Goal: Information Seeking & Learning: Learn about a topic

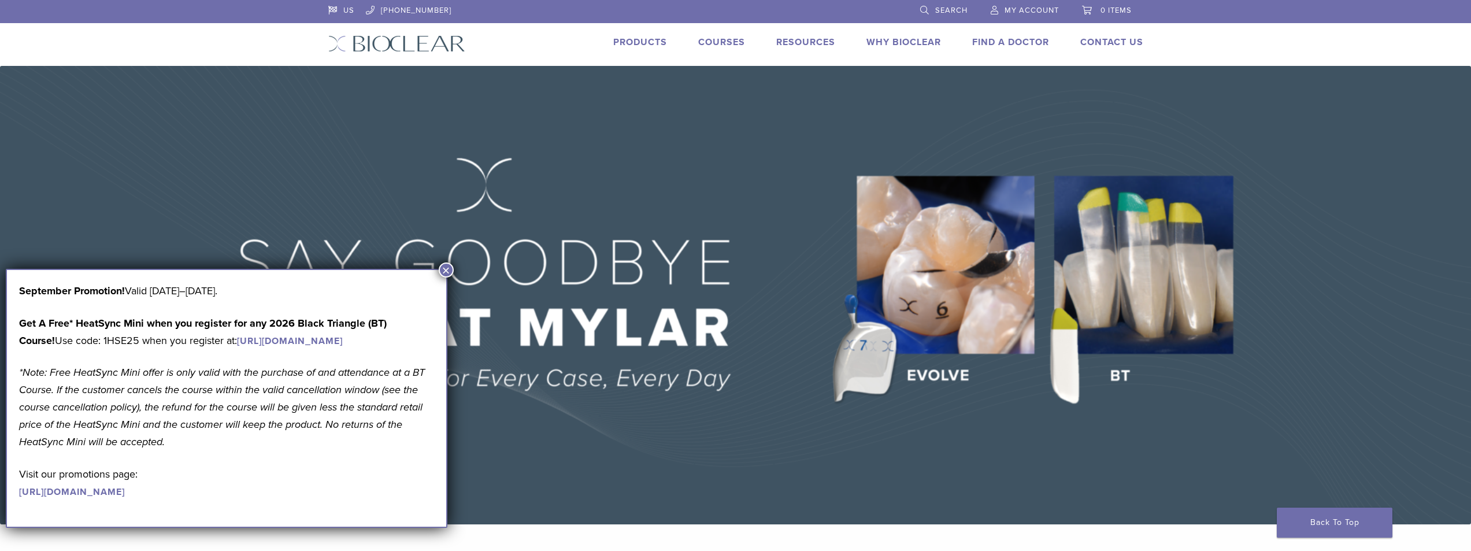
click at [444, 270] on button "×" at bounding box center [446, 269] width 15 height 15
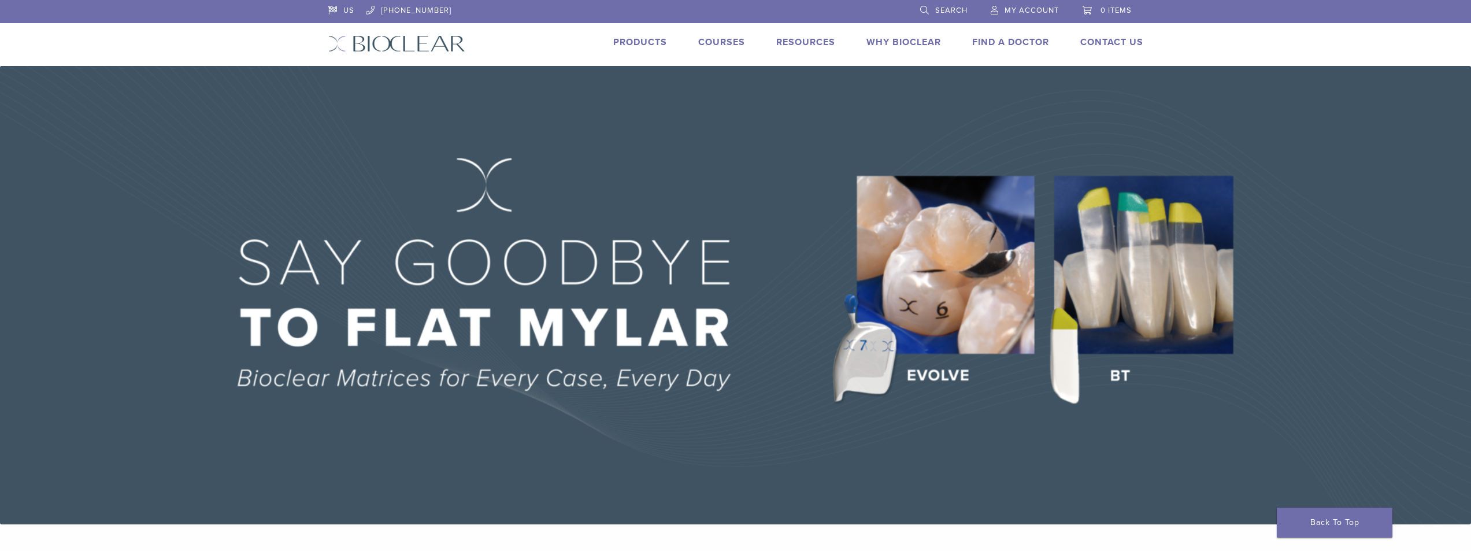
click at [452, 43] on img at bounding box center [396, 43] width 137 height 17
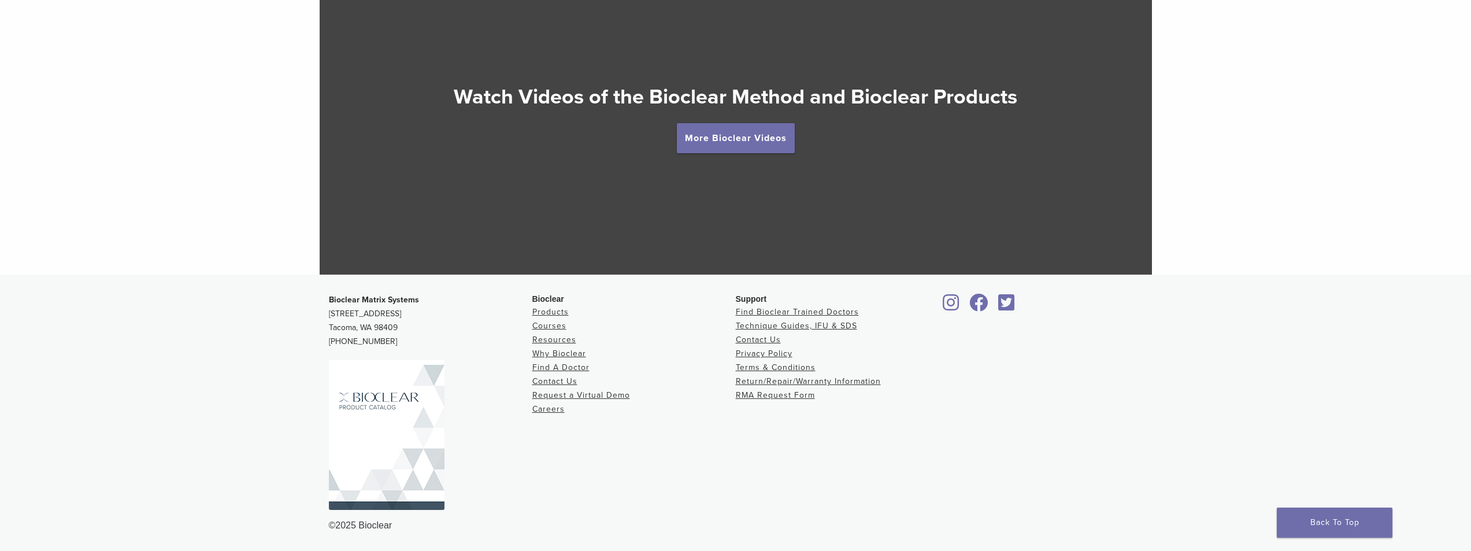
scroll to position [2273, 0]
click at [399, 395] on img at bounding box center [387, 435] width 116 height 150
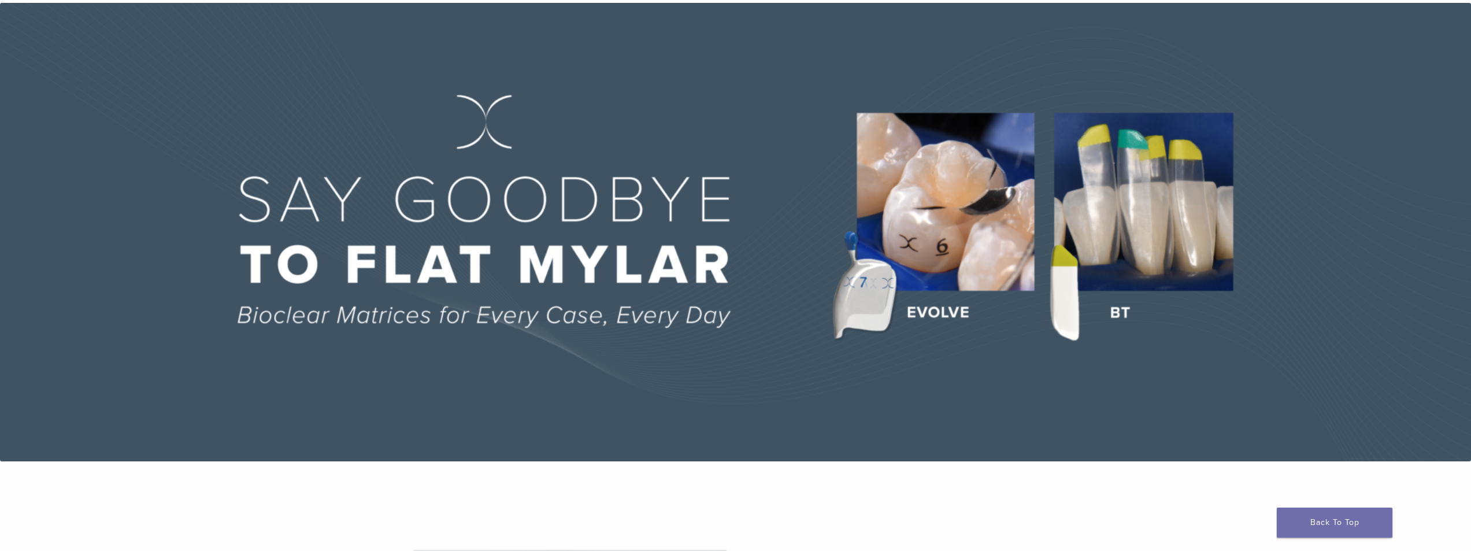
scroll to position [0, 0]
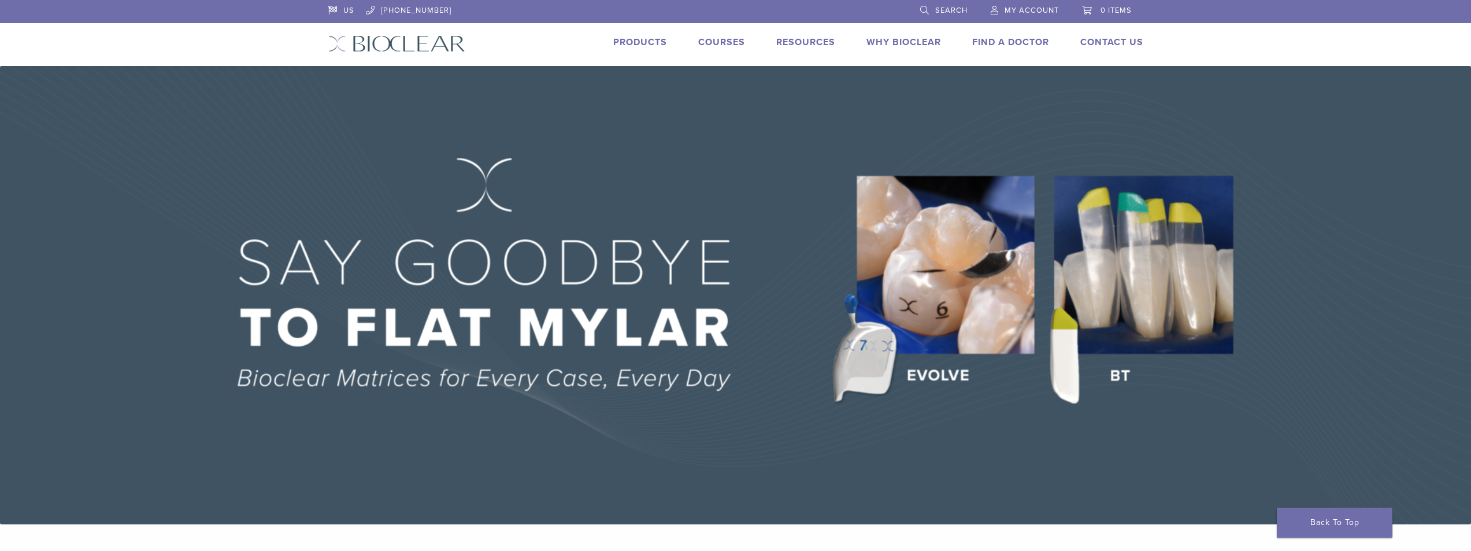
click at [625, 40] on link "Products" at bounding box center [640, 42] width 54 height 12
click at [802, 42] on link "Resources" at bounding box center [805, 42] width 59 height 12
click at [826, 68] on link "Technique Guides, IFU, & SDS" at bounding box center [856, 61] width 154 height 25
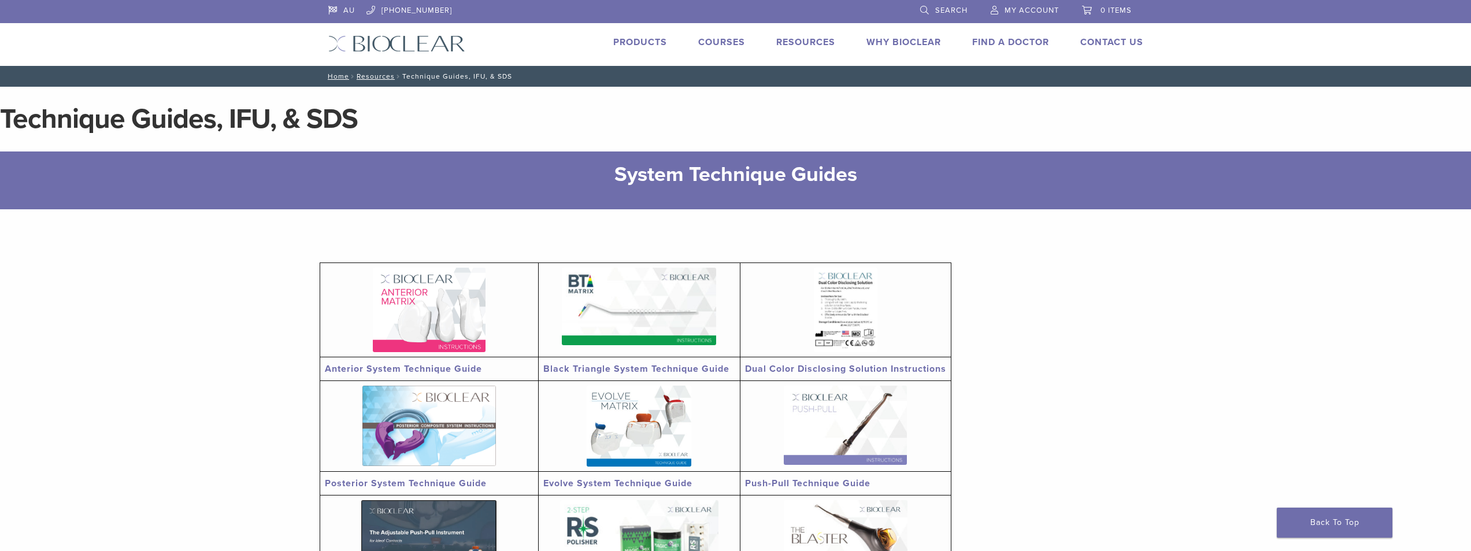
click at [876, 43] on link "Why Bioclear" at bounding box center [903, 42] width 75 height 12
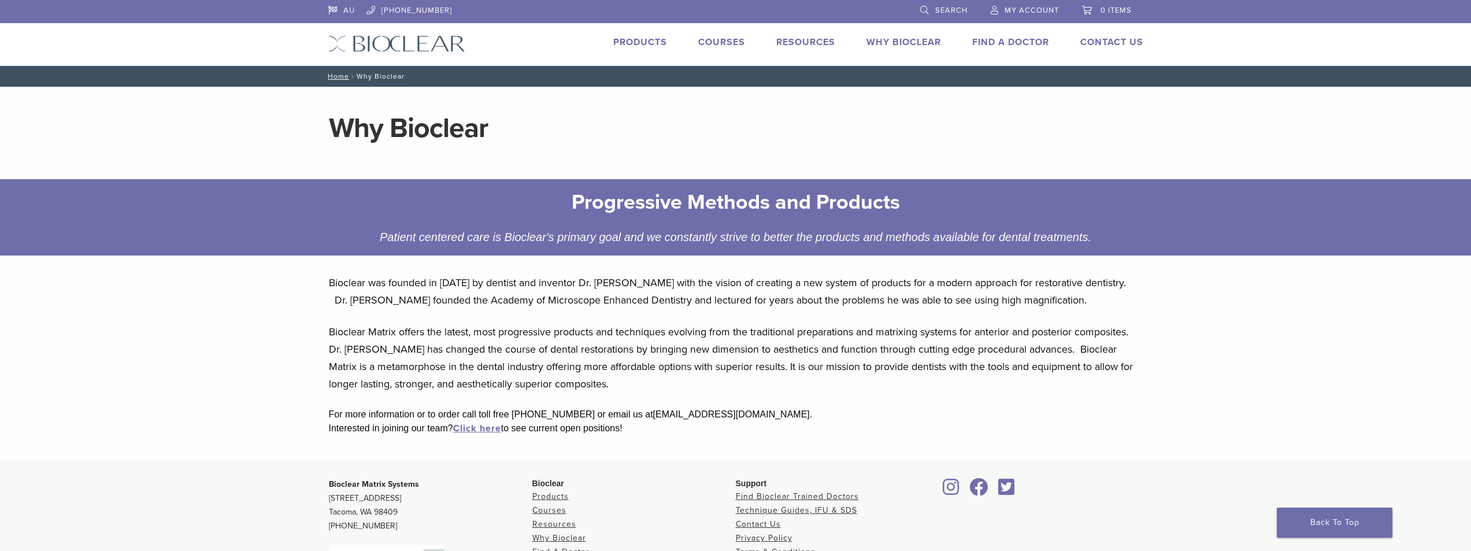
scroll to position [184, 0]
